Goal: Transaction & Acquisition: Purchase product/service

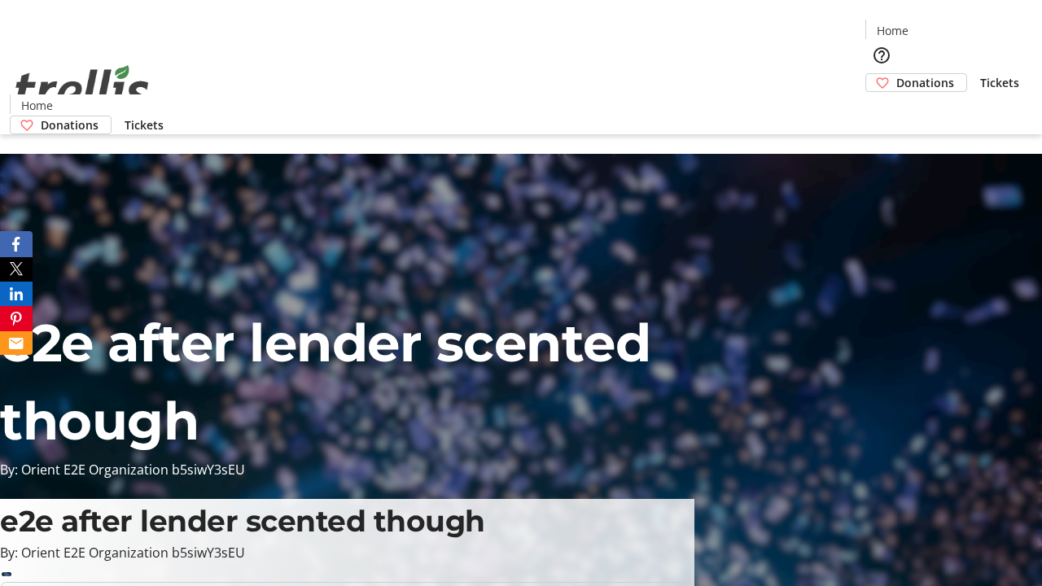
click at [896, 74] on span "Donations" at bounding box center [925, 82] width 58 height 17
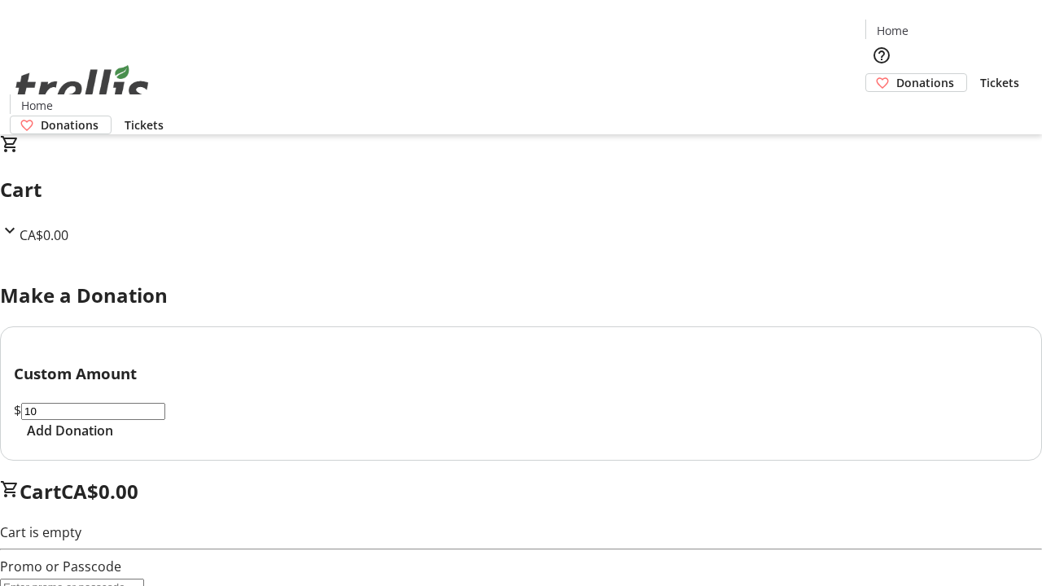
click at [113, 440] on span "Add Donation" at bounding box center [70, 431] width 86 height 20
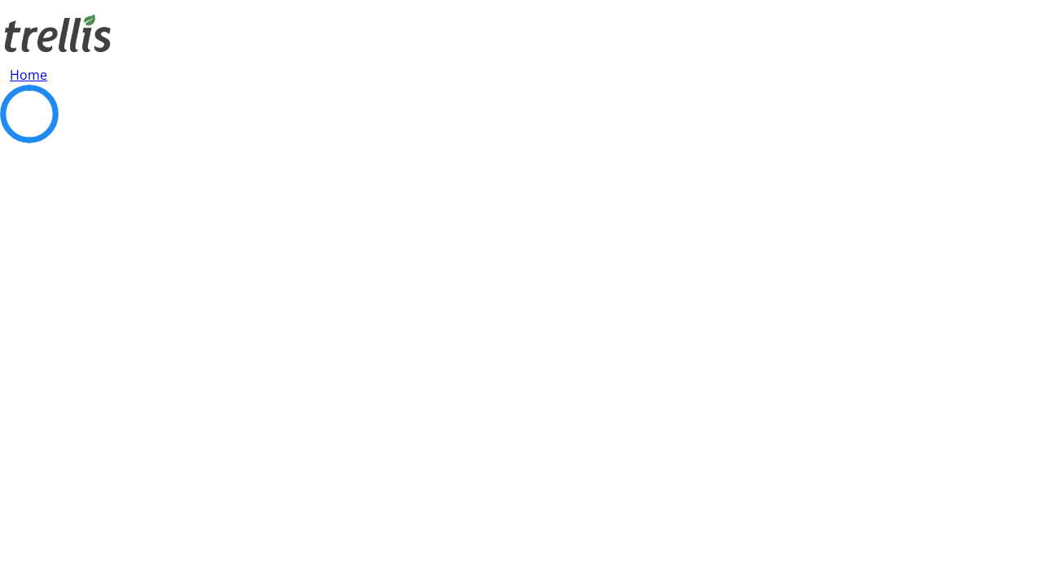
select select "CA"
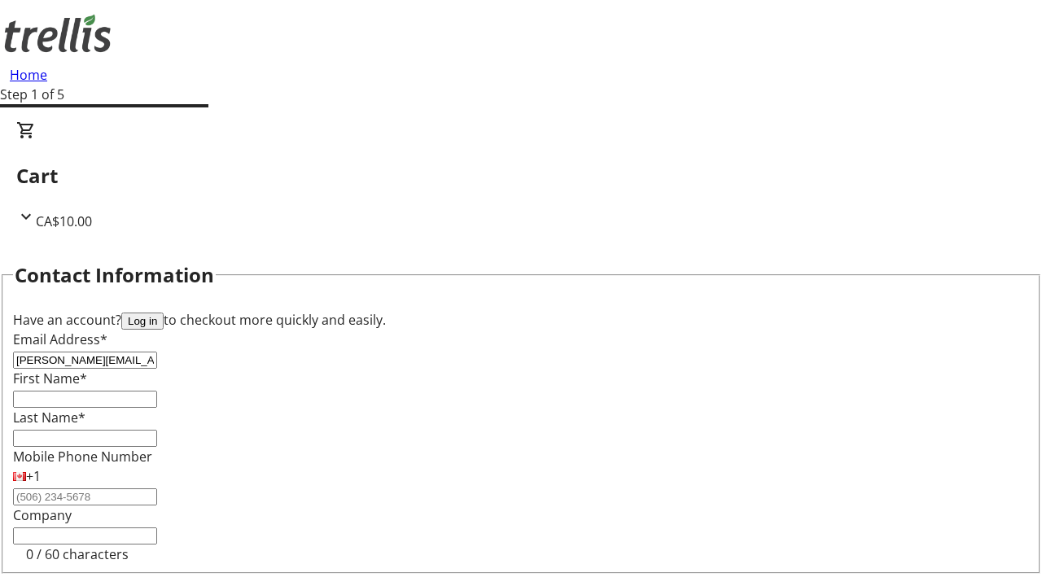
type input "[PERSON_NAME][EMAIL_ADDRESS][DOMAIN_NAME]"
type input "[PERSON_NAME]"
type input "[STREET_ADDRESS][PERSON_NAME]"
type input "Kelowna"
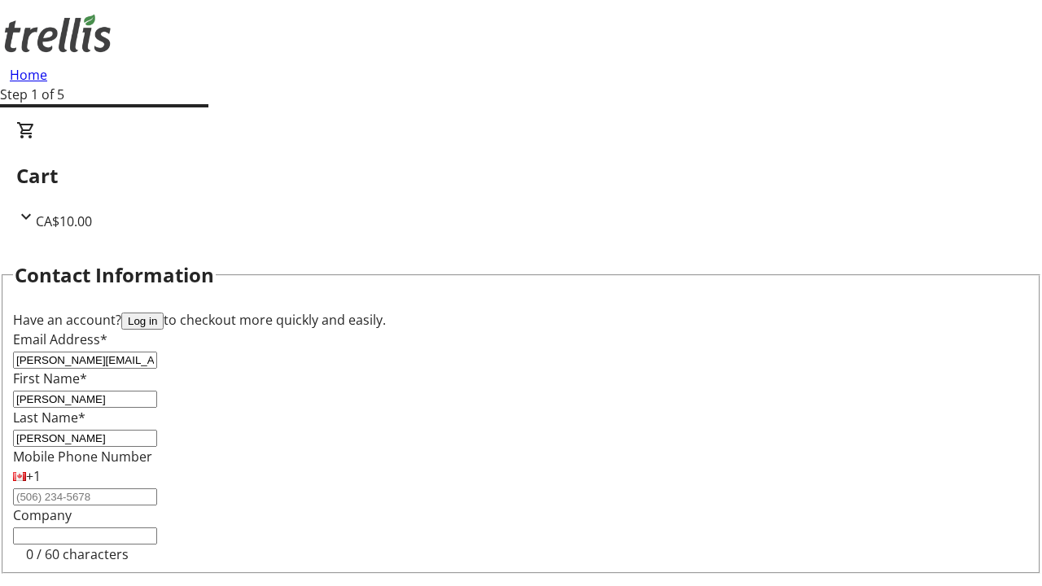
select select "BC"
type input "Kelowna"
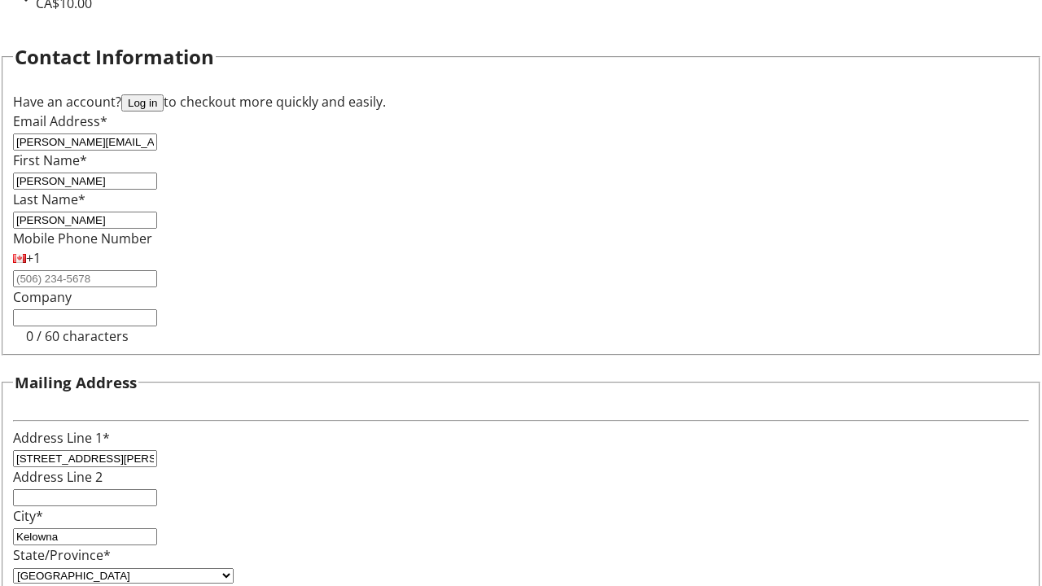
type input "V1Y 0C2"
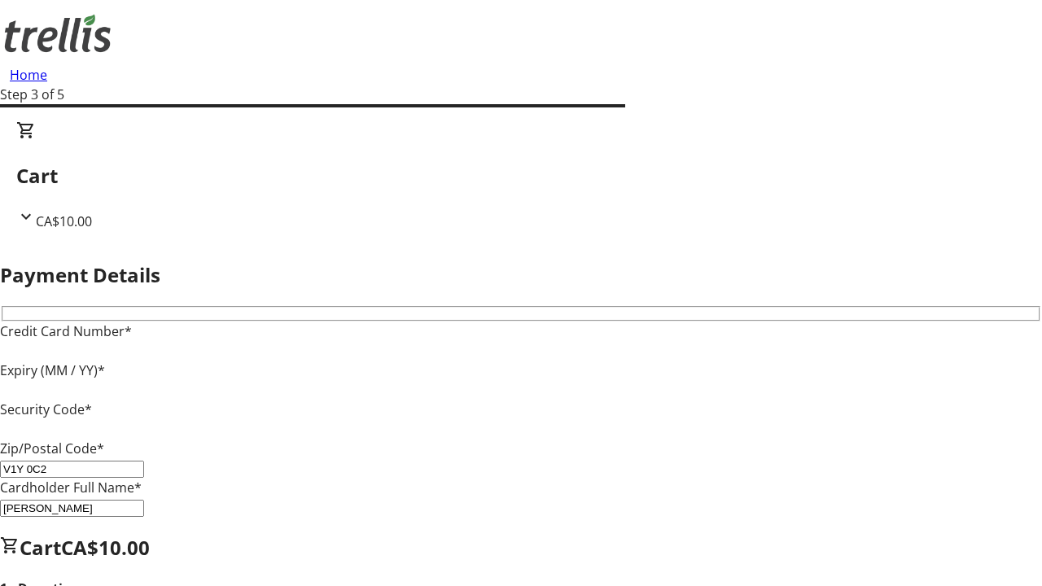
type input "V1Y 0C2"
